Goal: Information Seeking & Learning: Learn about a topic

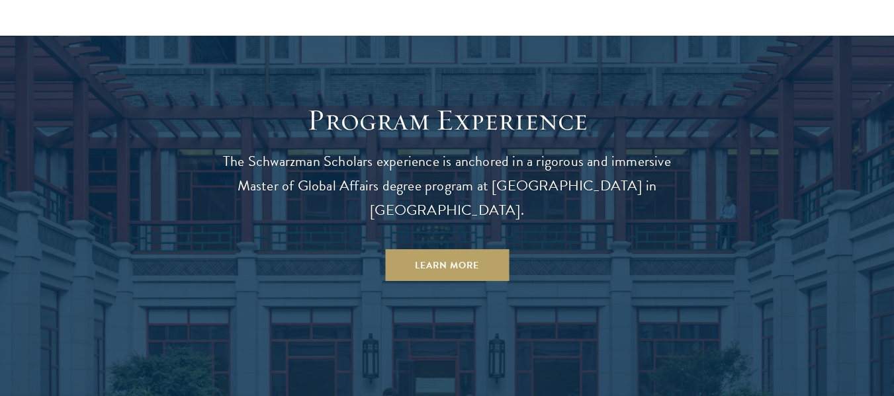
scroll to position [1086, 0]
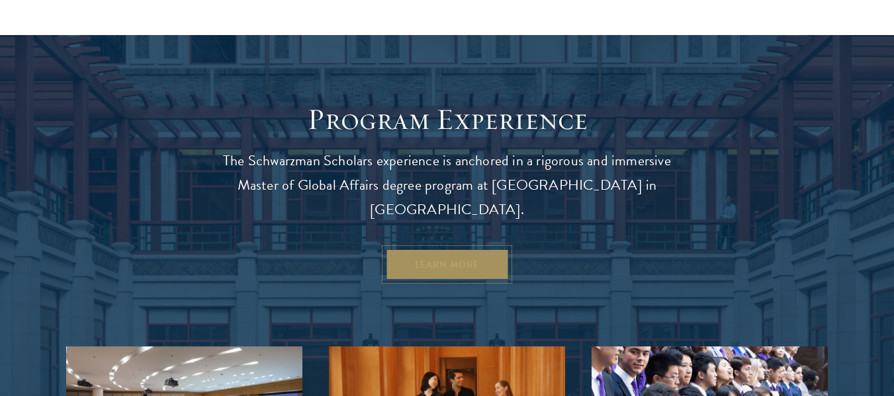
click at [436, 249] on link "Learn More" at bounding box center [447, 265] width 124 height 32
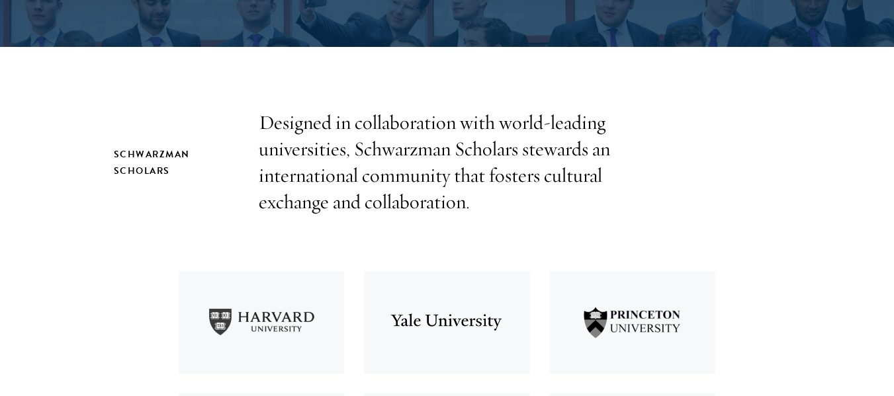
scroll to position [365, 0]
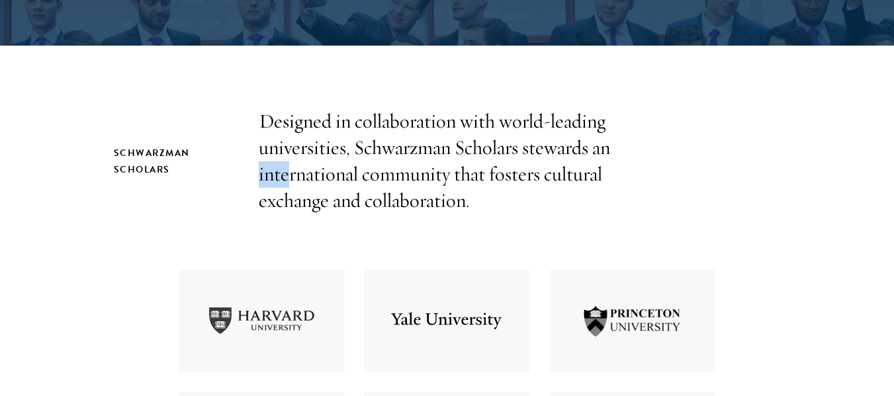
drag, startPoint x: 258, startPoint y: 173, endPoint x: 289, endPoint y: 177, distance: 31.3
click at [289, 177] on p "Designed in collaboration with world-leading universities, Schwarzman Scholars …" at bounding box center [447, 162] width 377 height 106
click at [259, 173] on p "Designed in collaboration with world-leading universities, Schwarzman Scholars …" at bounding box center [447, 162] width 377 height 106
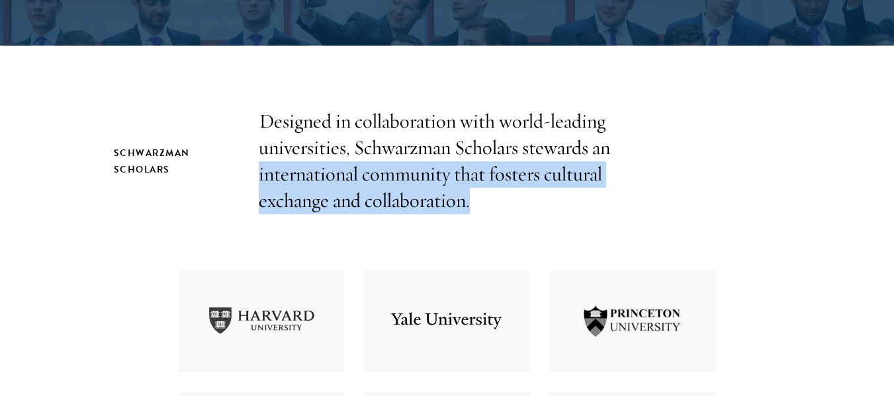
drag, startPoint x: 259, startPoint y: 173, endPoint x: 474, endPoint y: 198, distance: 217.1
click at [474, 198] on p "Designed in collaboration with world-leading universities, Schwarzman Scholars …" at bounding box center [447, 162] width 377 height 106
copy p "international community that fosters cultural exchange and collaboration."
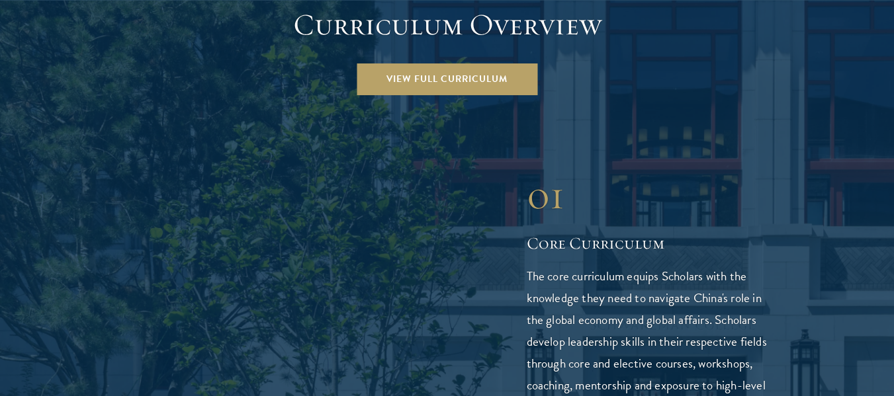
scroll to position [1888, 0]
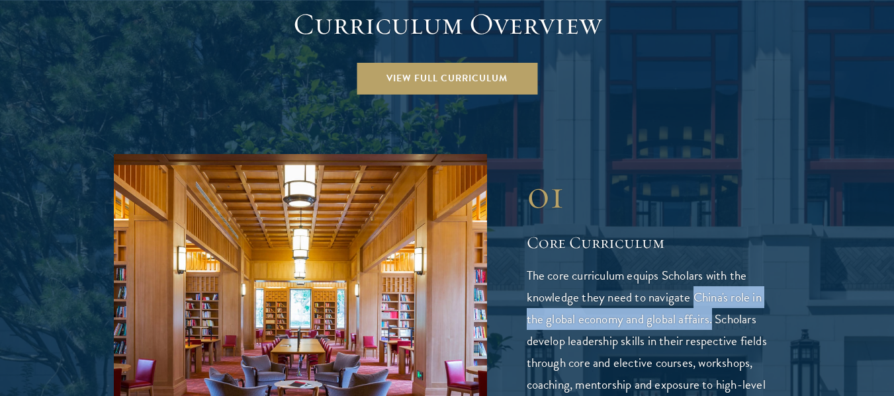
drag, startPoint x: 697, startPoint y: 245, endPoint x: 715, endPoint y: 271, distance: 31.8
click at [715, 271] on p "The core curriculum equips Scholars with the knowledge they need to navigate Ch…" at bounding box center [654, 341] width 254 height 153
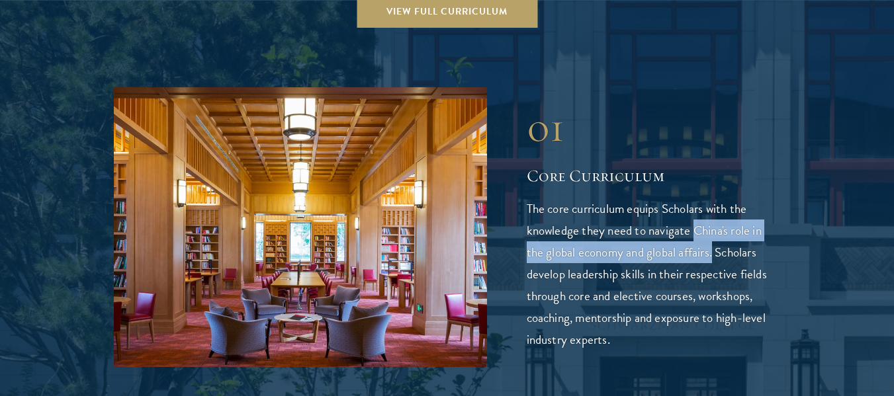
scroll to position [1957, 0]
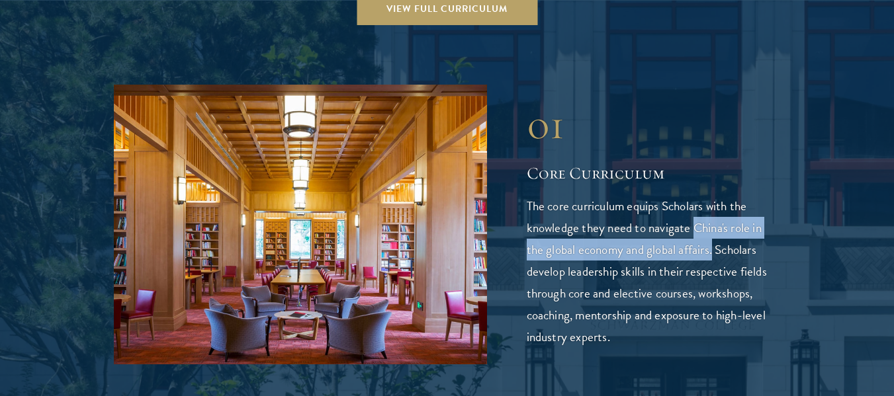
copy p "China's role in the global economy and global affairs."
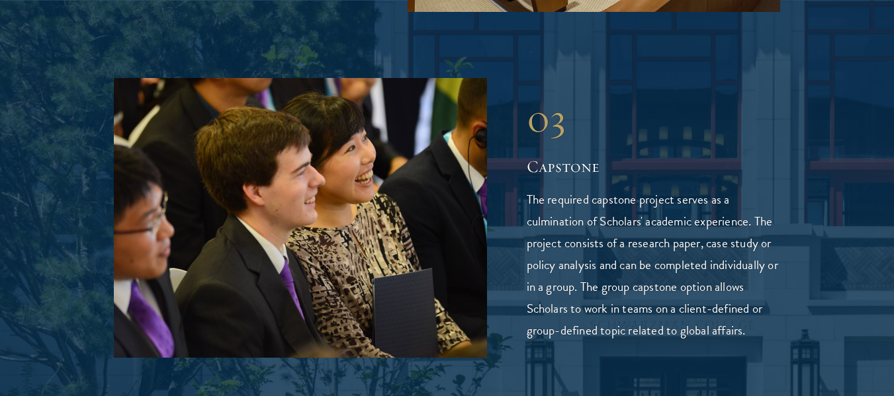
scroll to position [2643, 0]
